Goal: Transaction & Acquisition: Subscribe to service/newsletter

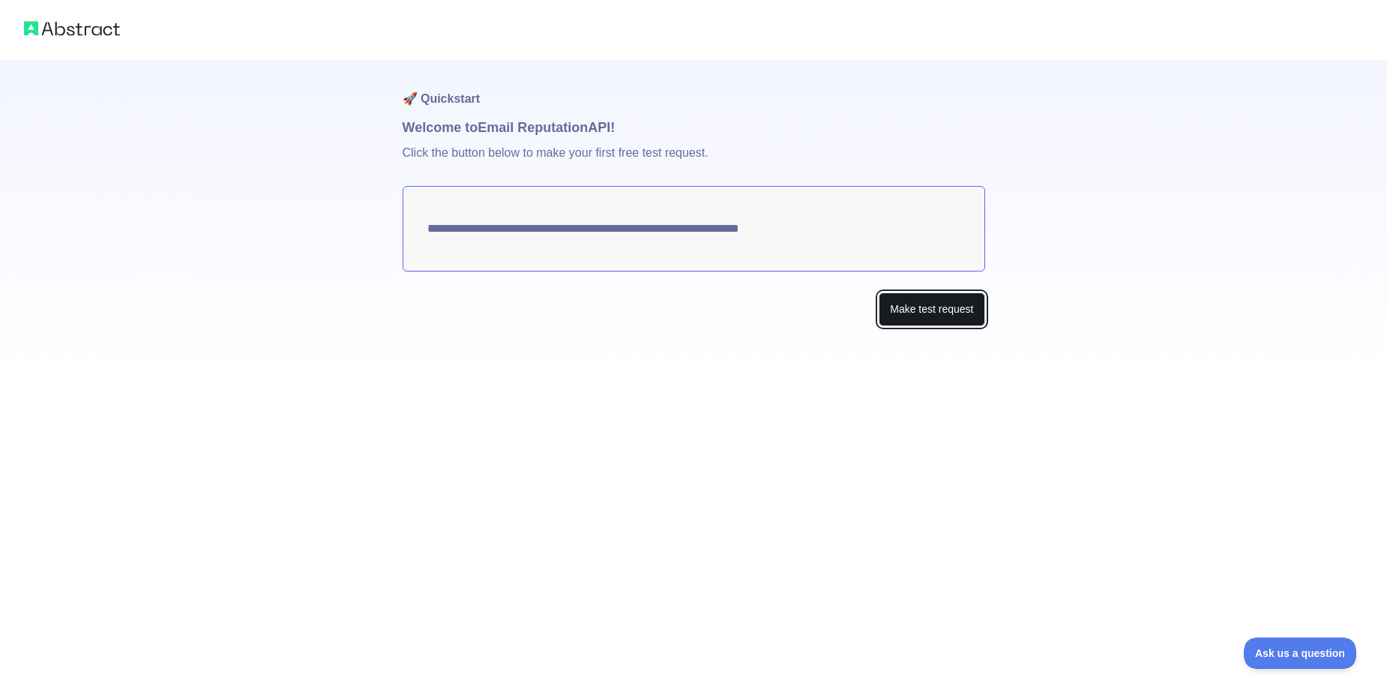
click at [932, 311] on button "Make test request" at bounding box center [932, 309] width 106 height 34
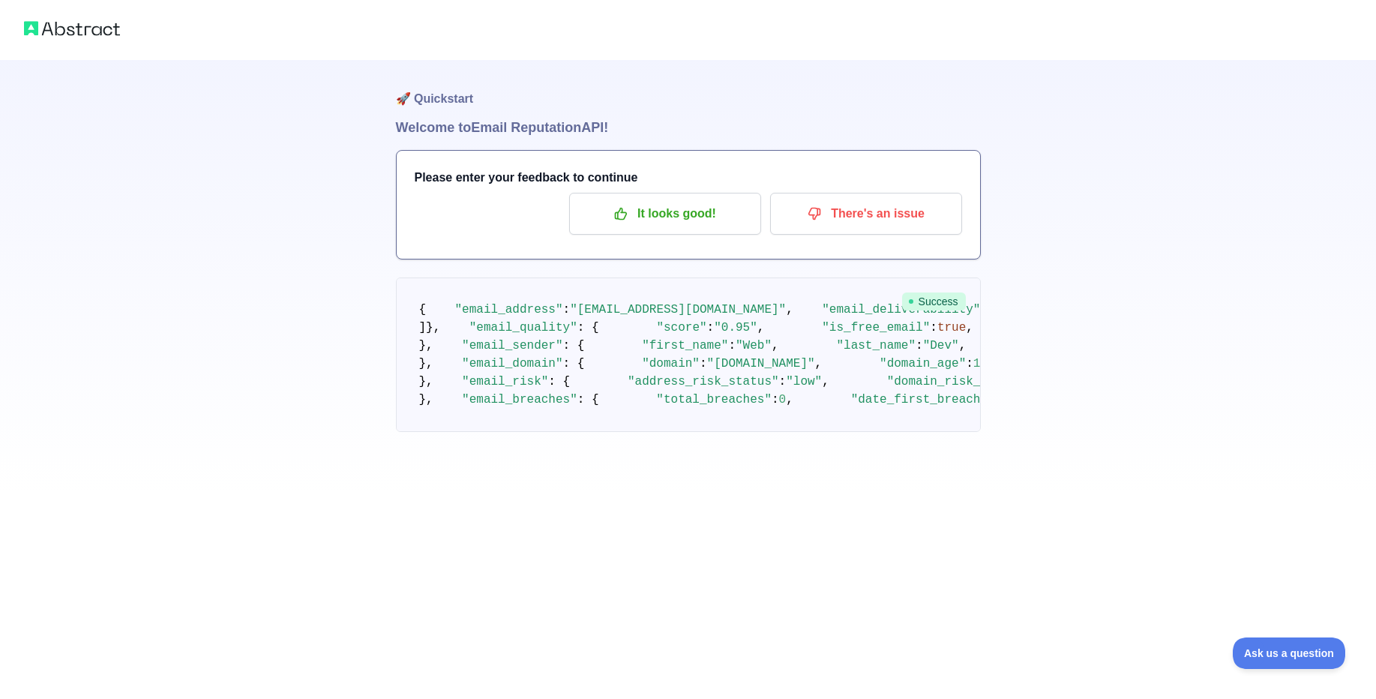
click at [930, 307] on span "Success" at bounding box center [934, 301] width 64 height 18
click at [445, 102] on h1 "🚀 Quickstart" at bounding box center [688, 88] width 585 height 57
click at [536, 127] on h1 "Welcome to Email Reputation API!" at bounding box center [688, 127] width 585 height 21
click at [709, 218] on p "It looks good!" at bounding box center [664, 213] width 169 height 25
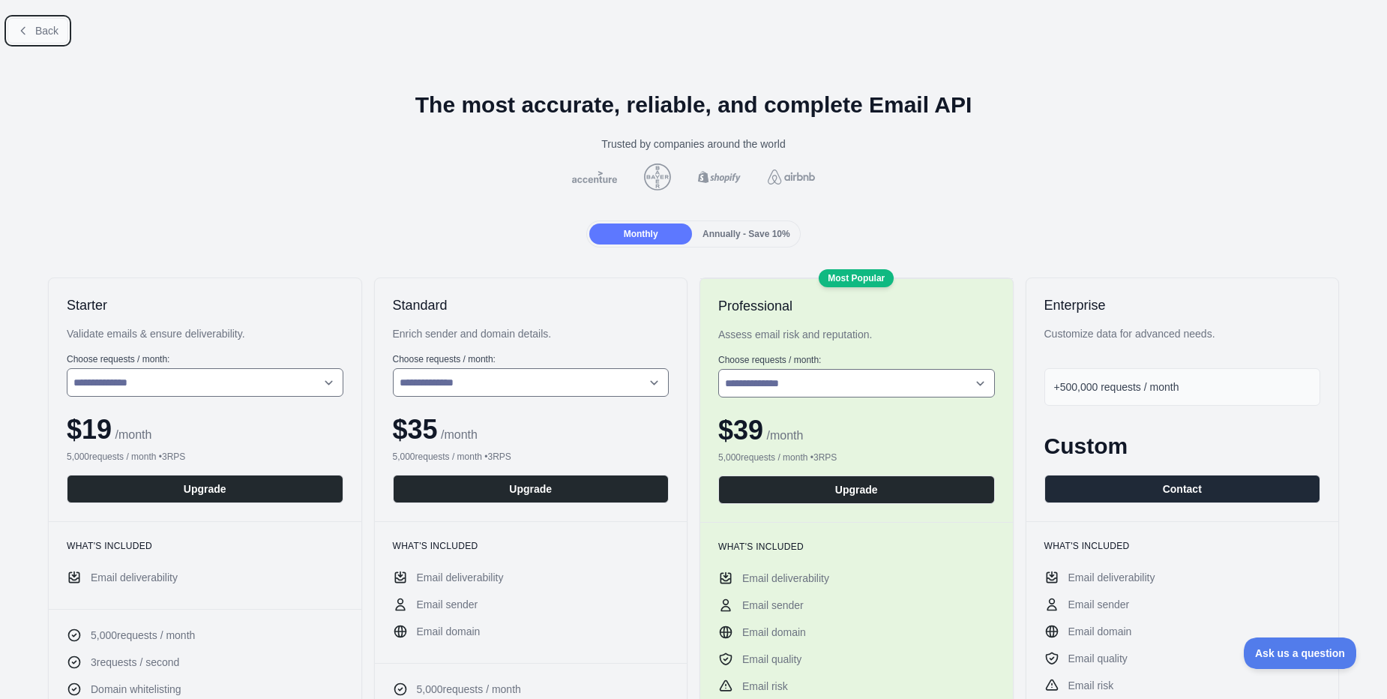
click at [35, 32] on span "Back" at bounding box center [46, 31] width 23 height 12
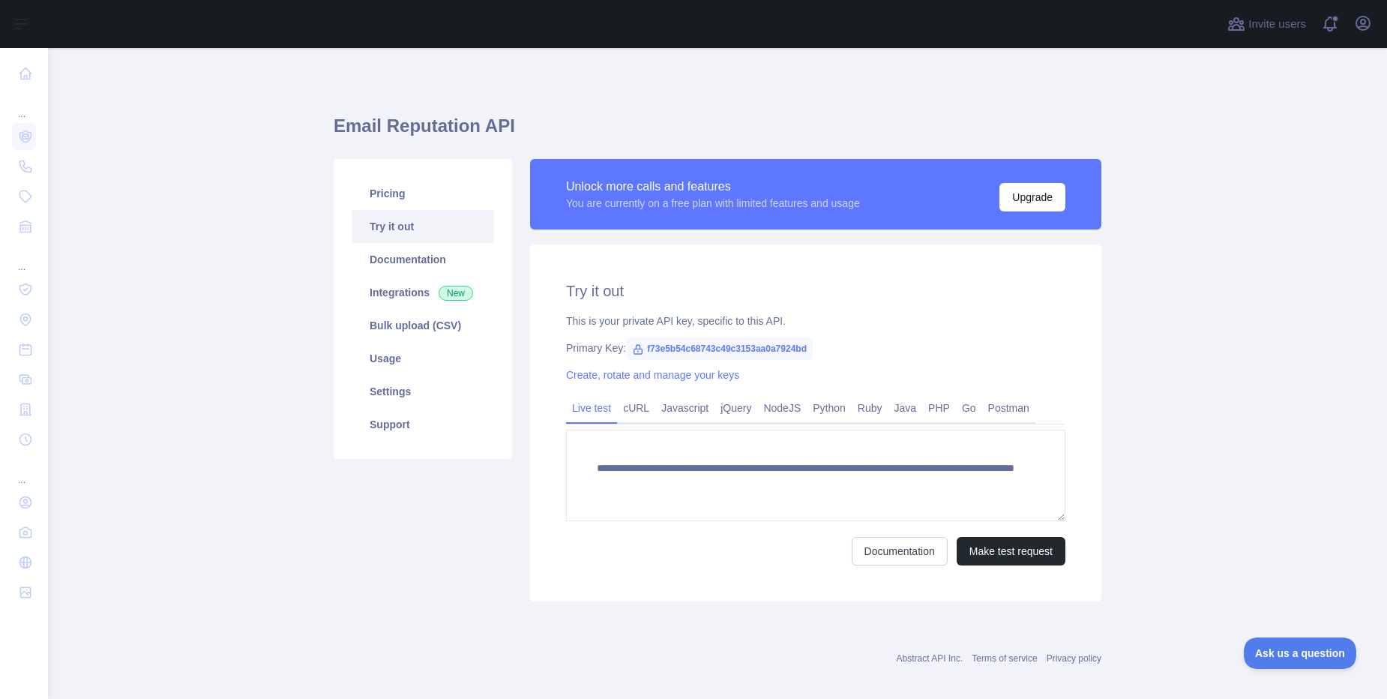
click at [448, 576] on div "Pricing Try it out Documentation Integrations New Bulk upload (CSV) Usage Setti…" at bounding box center [423, 380] width 196 height 442
click at [387, 226] on link "Try it out" at bounding box center [423, 226] width 142 height 33
click at [397, 185] on link "Pricing" at bounding box center [423, 193] width 142 height 33
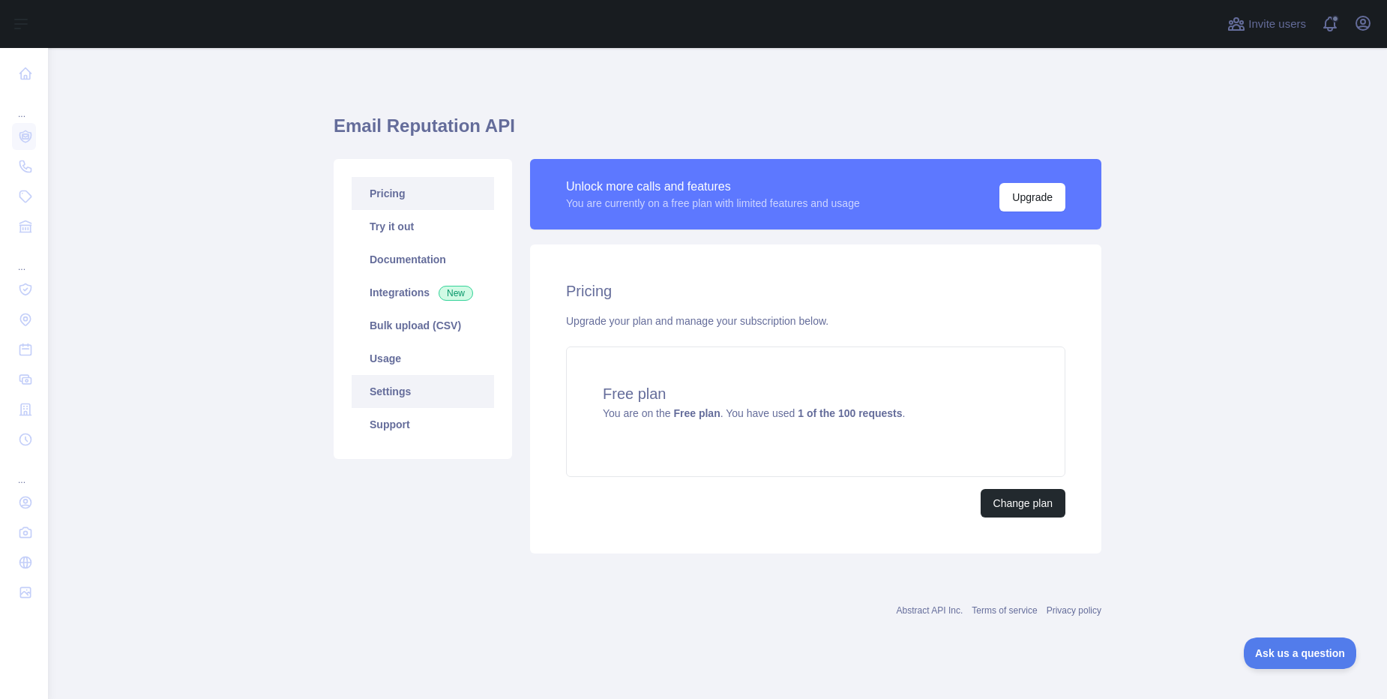
click at [400, 388] on link "Settings" at bounding box center [423, 391] width 142 height 33
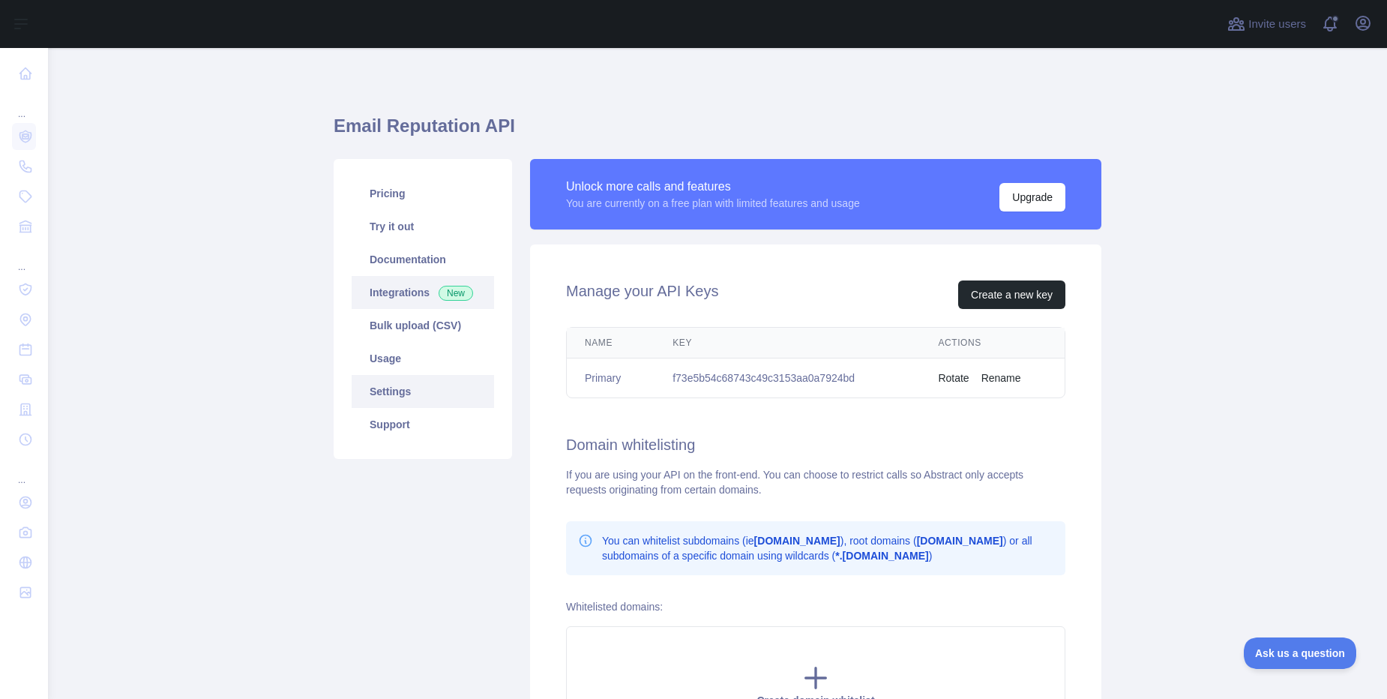
click at [385, 299] on link "Integrations New" at bounding box center [423, 292] width 142 height 33
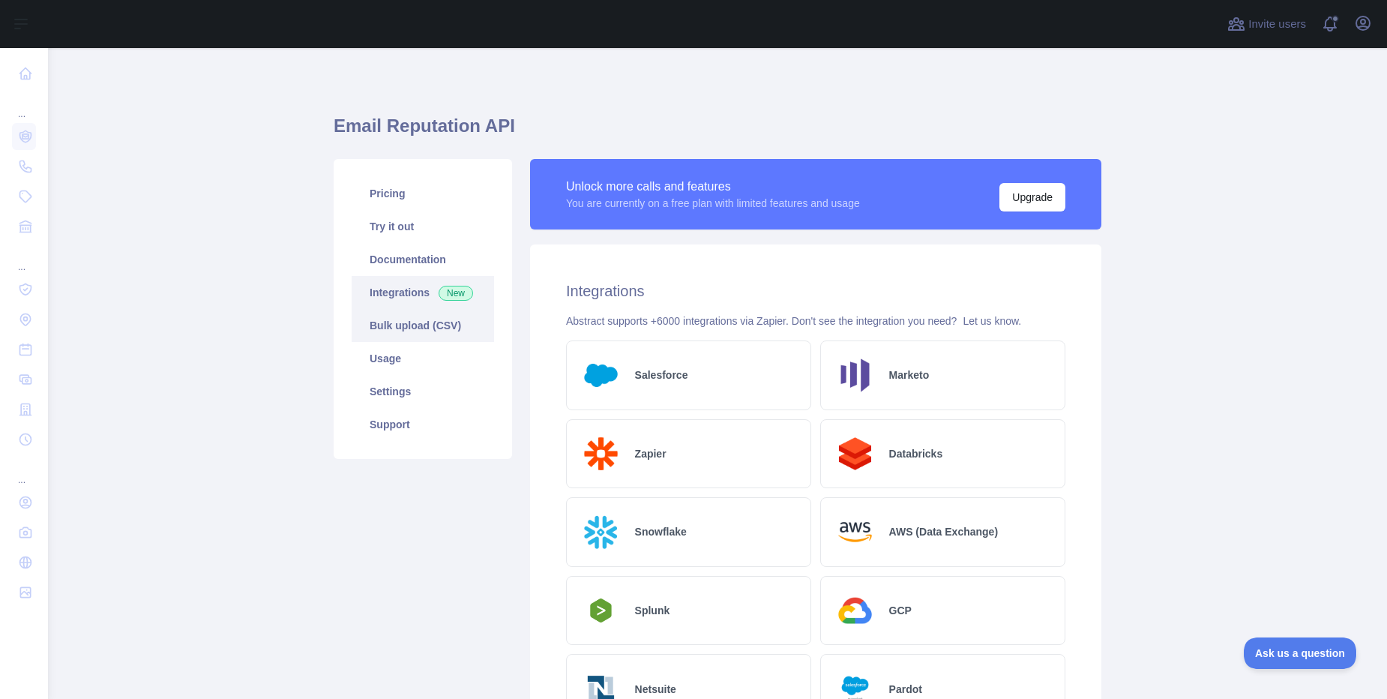
click at [415, 334] on link "Bulk upload (CSV)" at bounding box center [423, 325] width 142 height 33
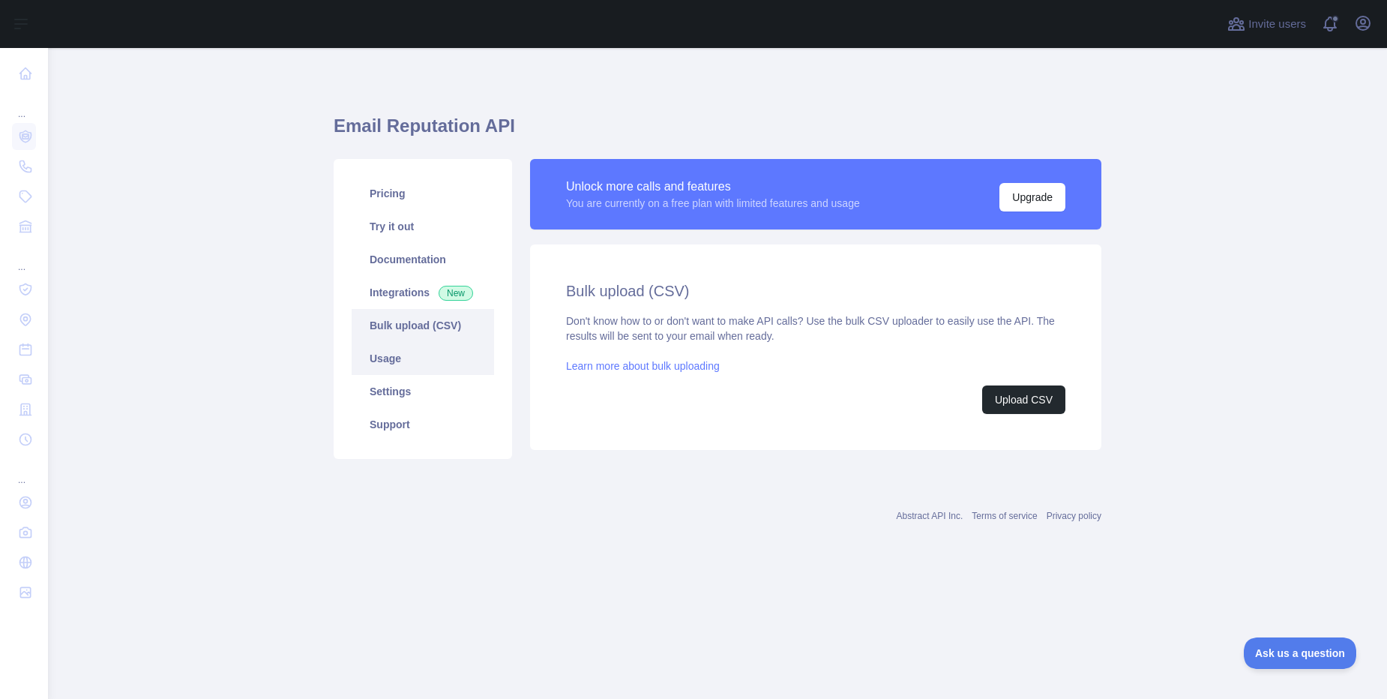
click at [397, 361] on link "Usage" at bounding box center [423, 358] width 142 height 33
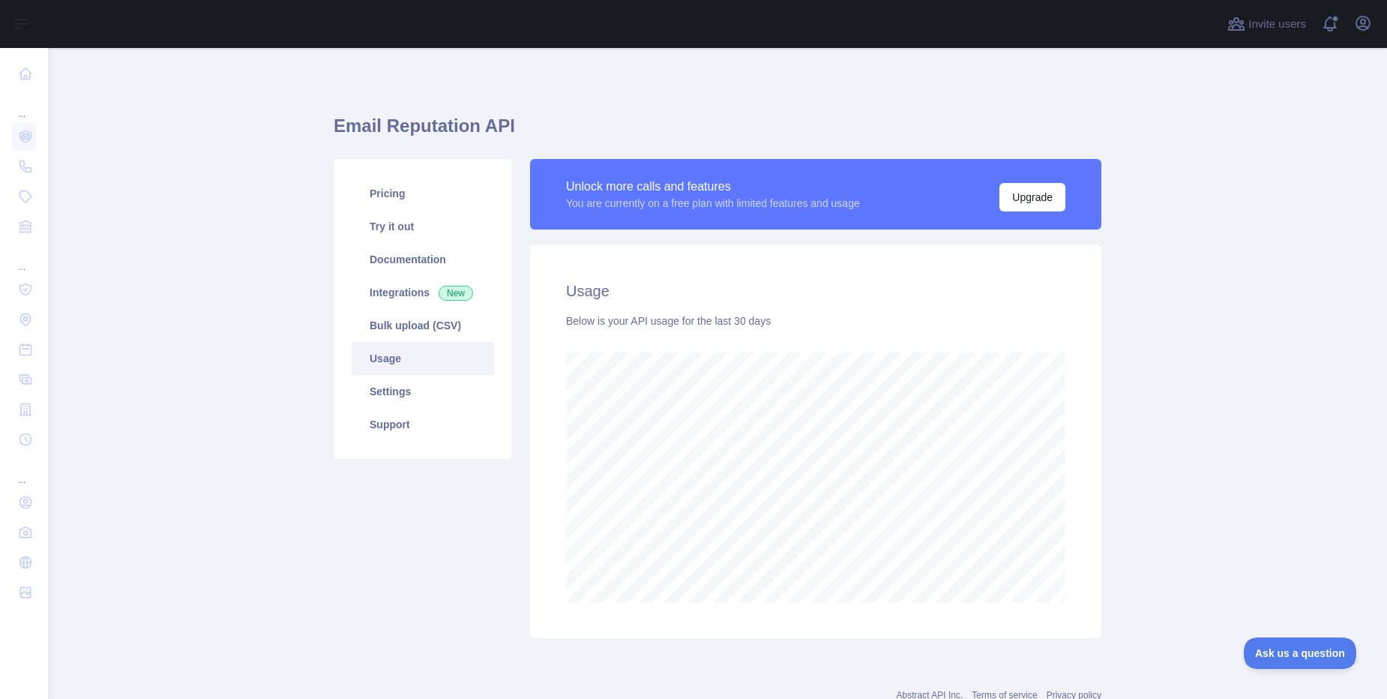
scroll to position [651, 1328]
click at [388, 381] on link "Settings" at bounding box center [423, 391] width 142 height 33
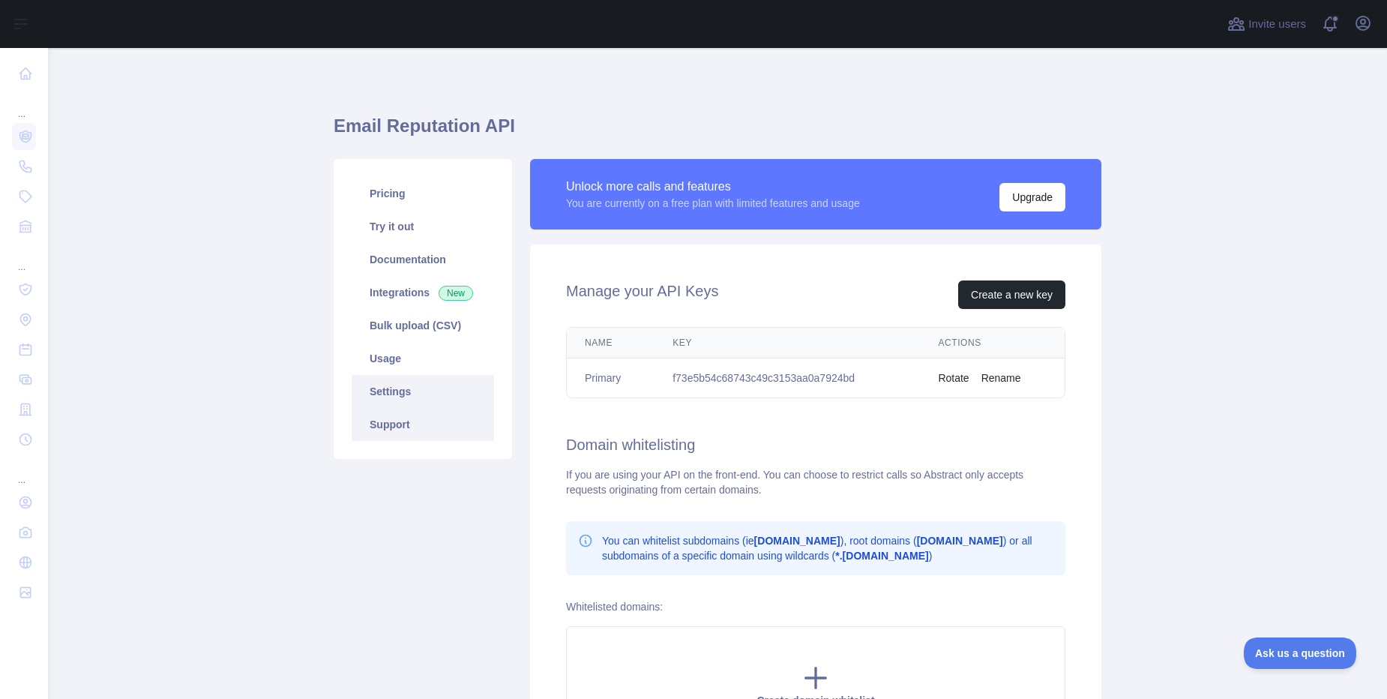
click at [399, 432] on link "Support" at bounding box center [423, 424] width 142 height 33
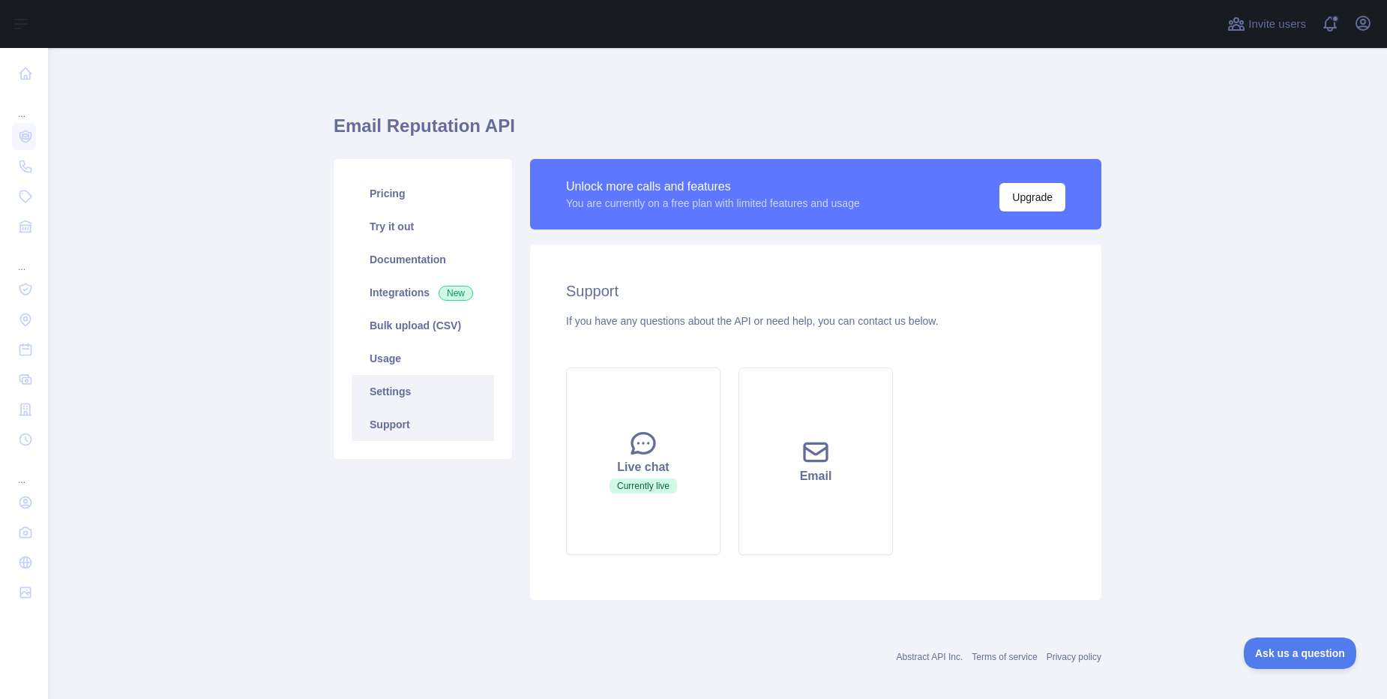
click at [396, 392] on link "Settings" at bounding box center [423, 391] width 142 height 33
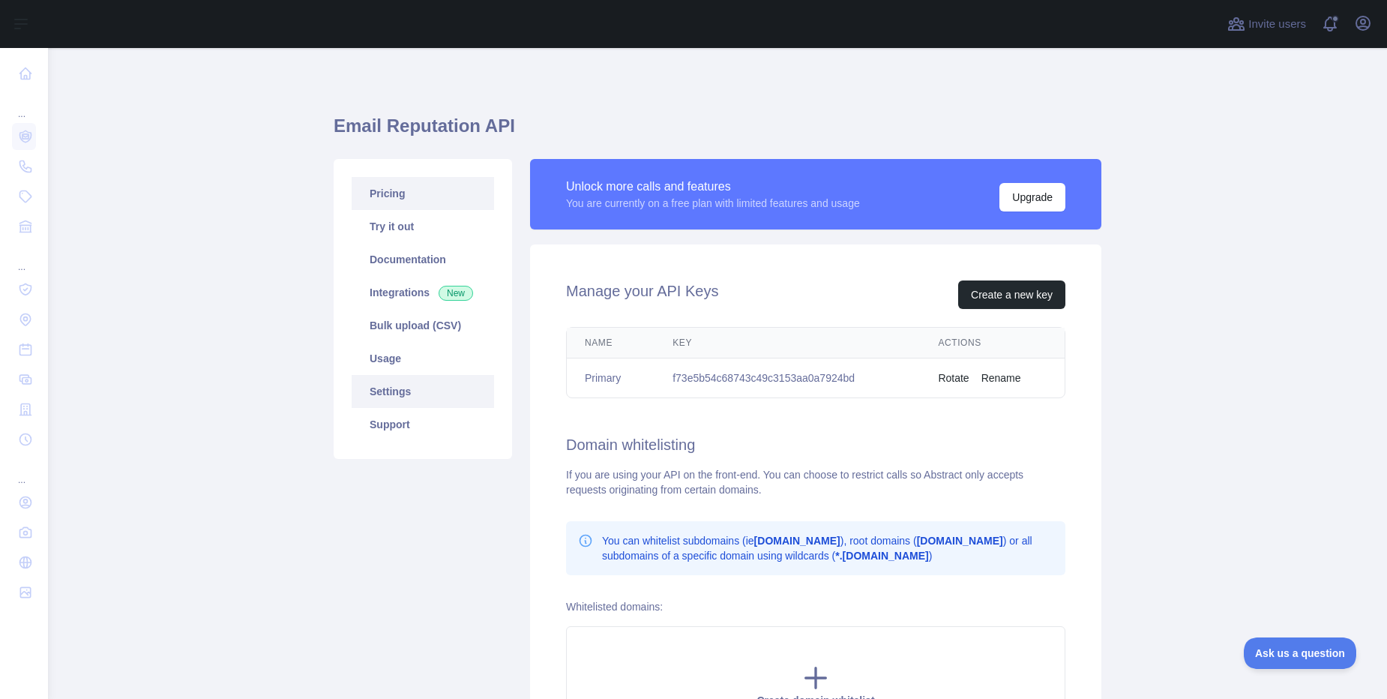
click at [397, 190] on link "Pricing" at bounding box center [423, 193] width 142 height 33
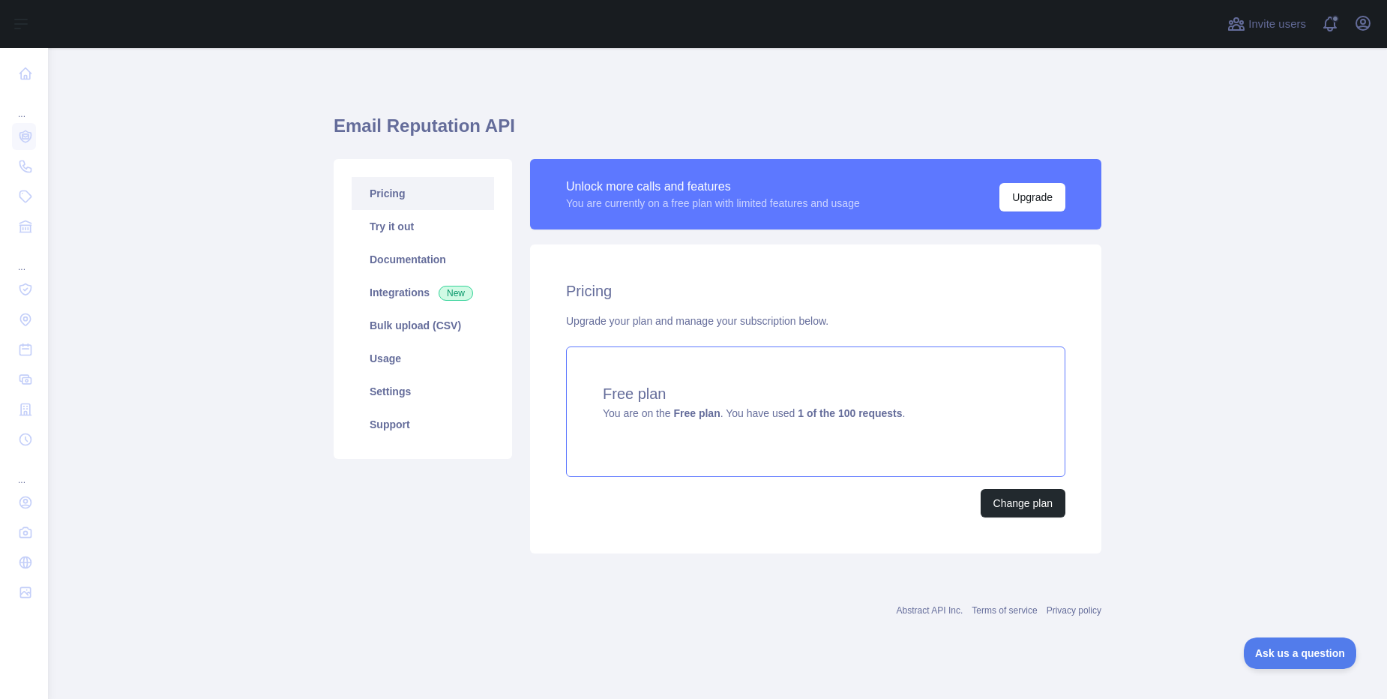
click at [829, 415] on strong "1 of the 100 requests" at bounding box center [850, 413] width 104 height 12
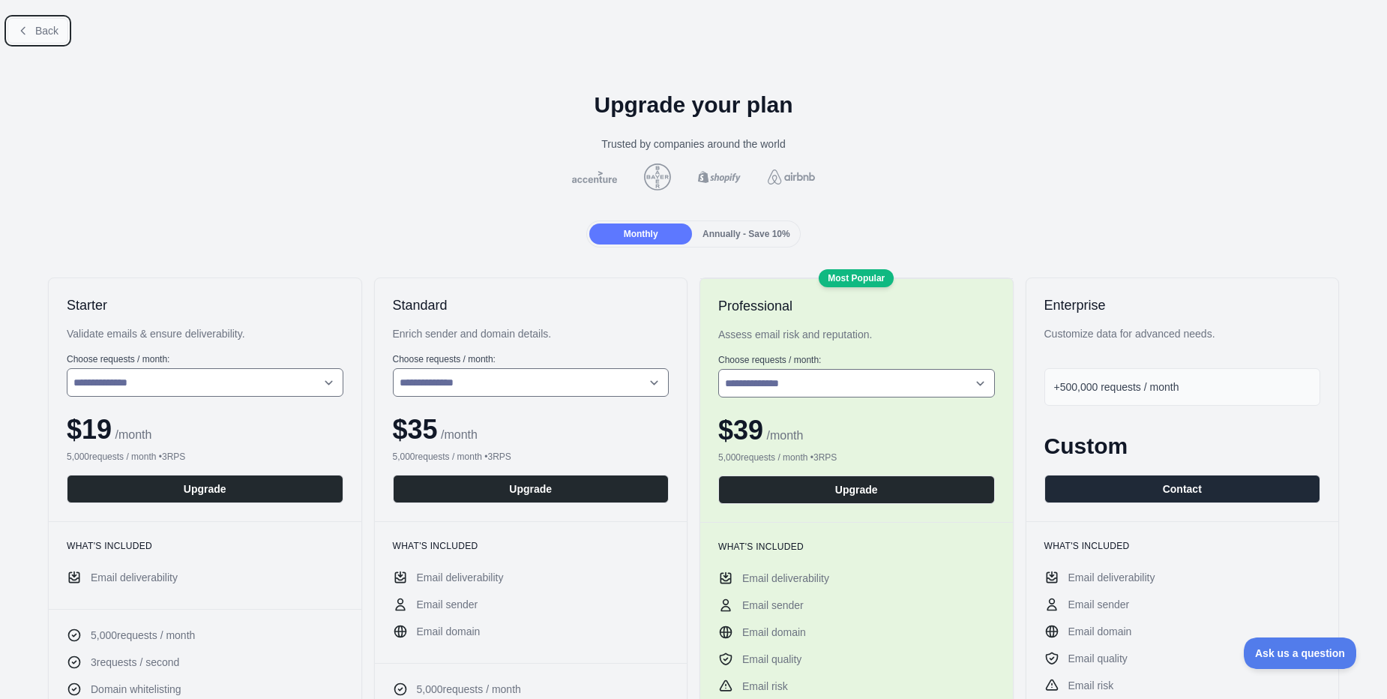
click at [37, 28] on span "Back" at bounding box center [46, 31] width 23 height 12
